Goal: Task Accomplishment & Management: Use online tool/utility

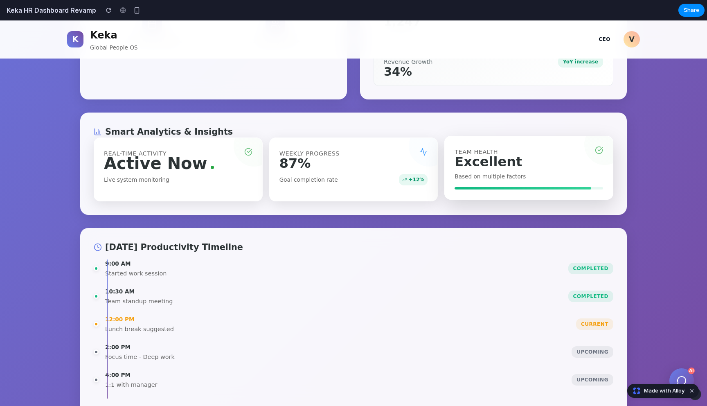
scroll to position [499, 0]
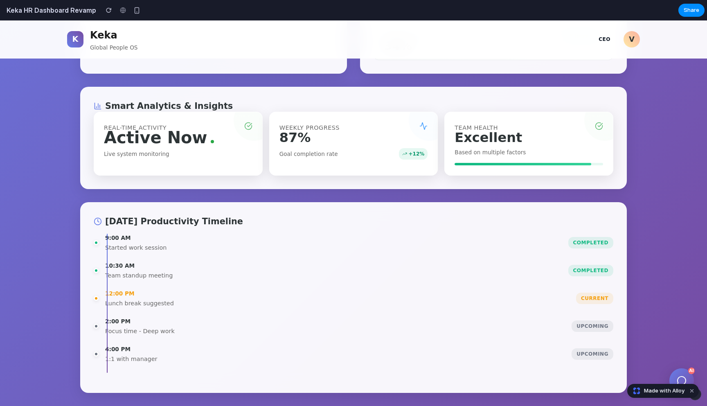
drag, startPoint x: 135, startPoint y: 323, endPoint x: 130, endPoint y: 325, distance: 6.0
click at [130, 325] on div "2:00 PM Focus time - Deep work" at bounding box center [335, 326] width 460 height 18
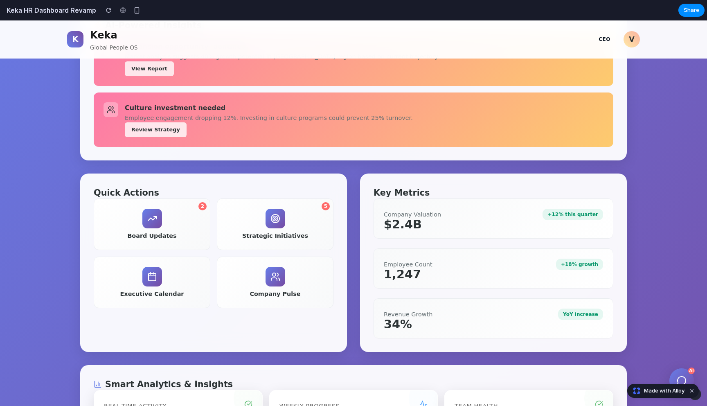
scroll to position [0, 0]
